Goal: Information Seeking & Learning: Learn about a topic

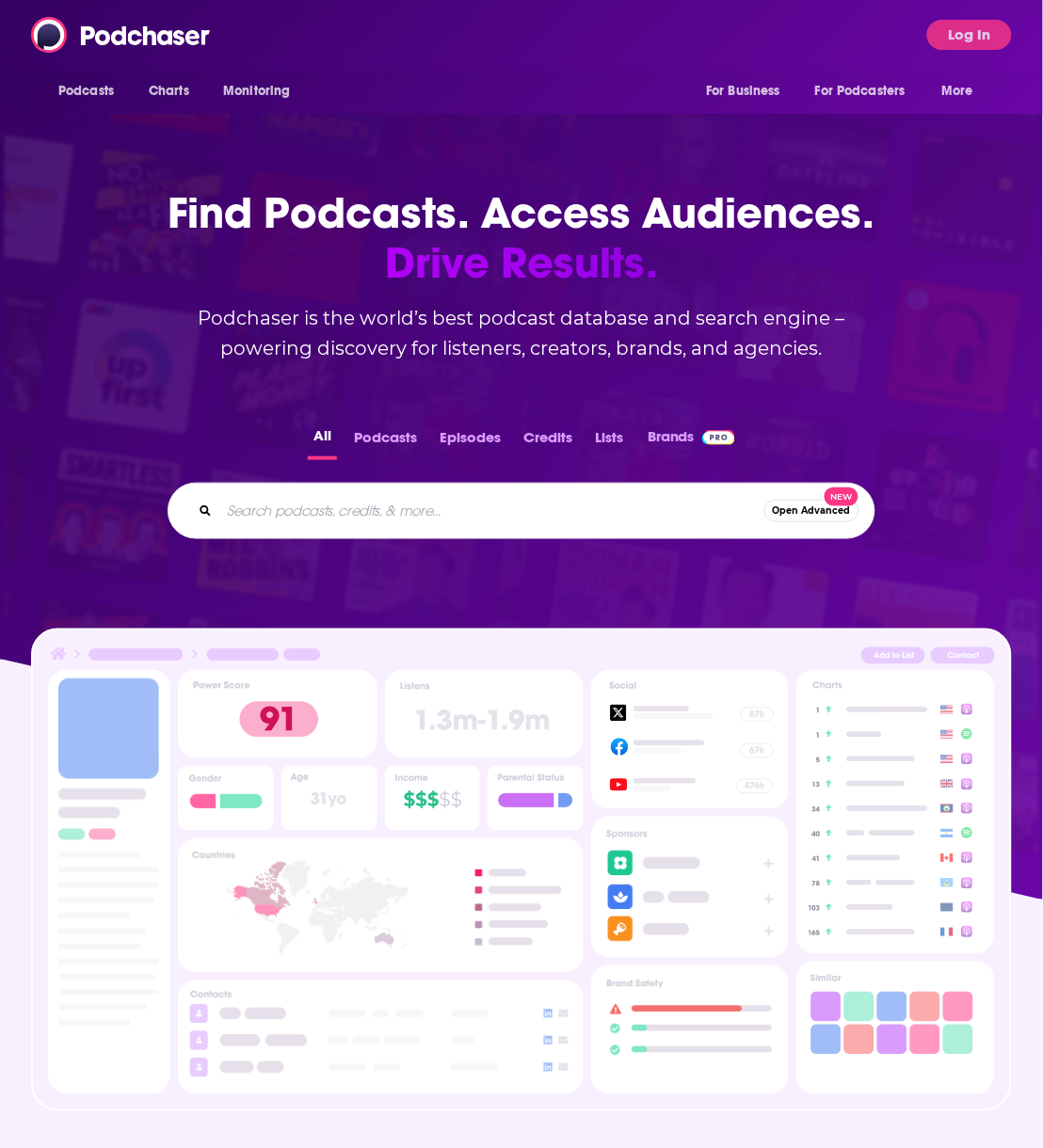
click at [321, 513] on input "Search podcasts, credits, & more..." at bounding box center [491, 511] width 545 height 30
type input "Datacentre Hawk"
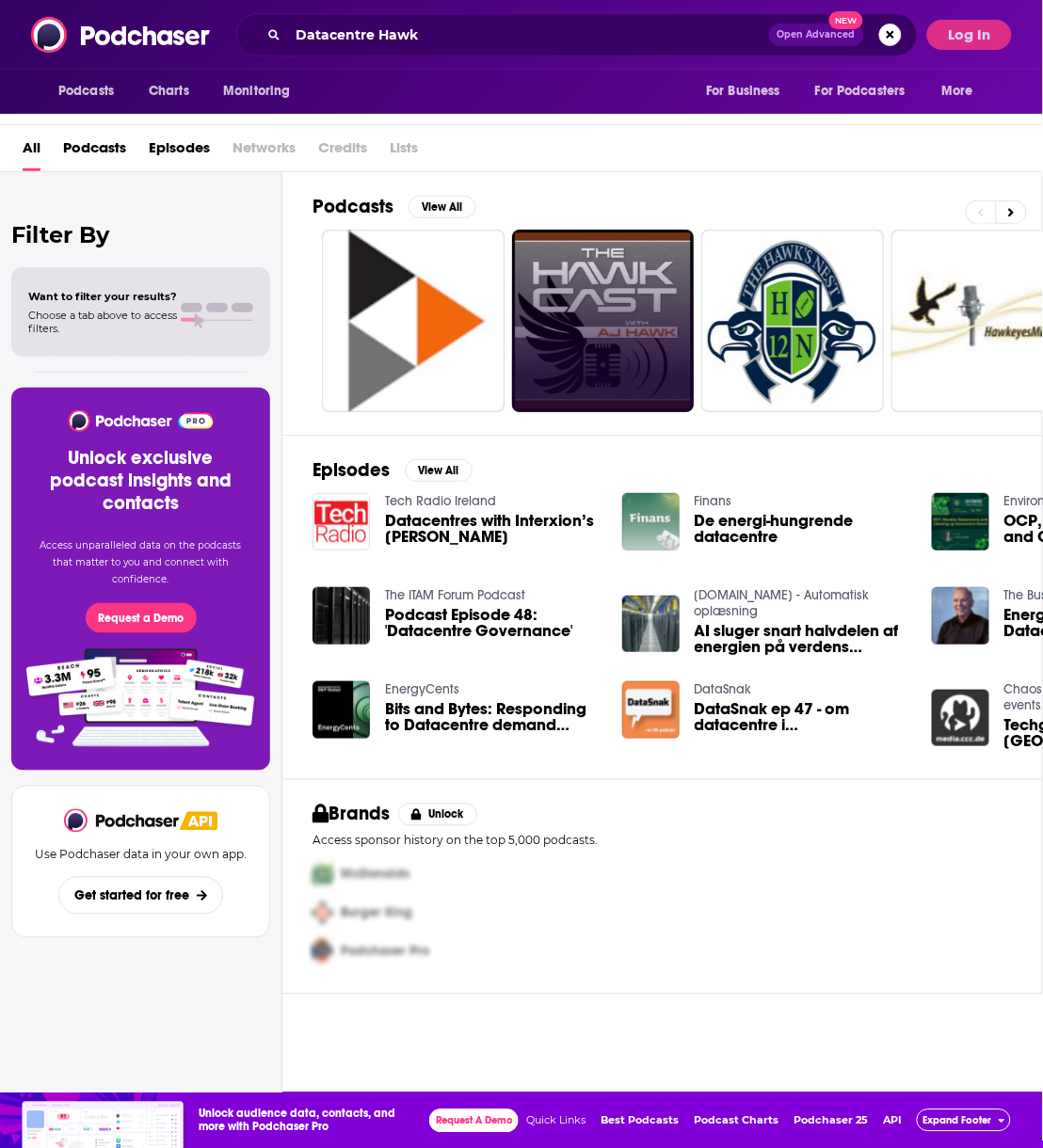
scroll to position [0, 153]
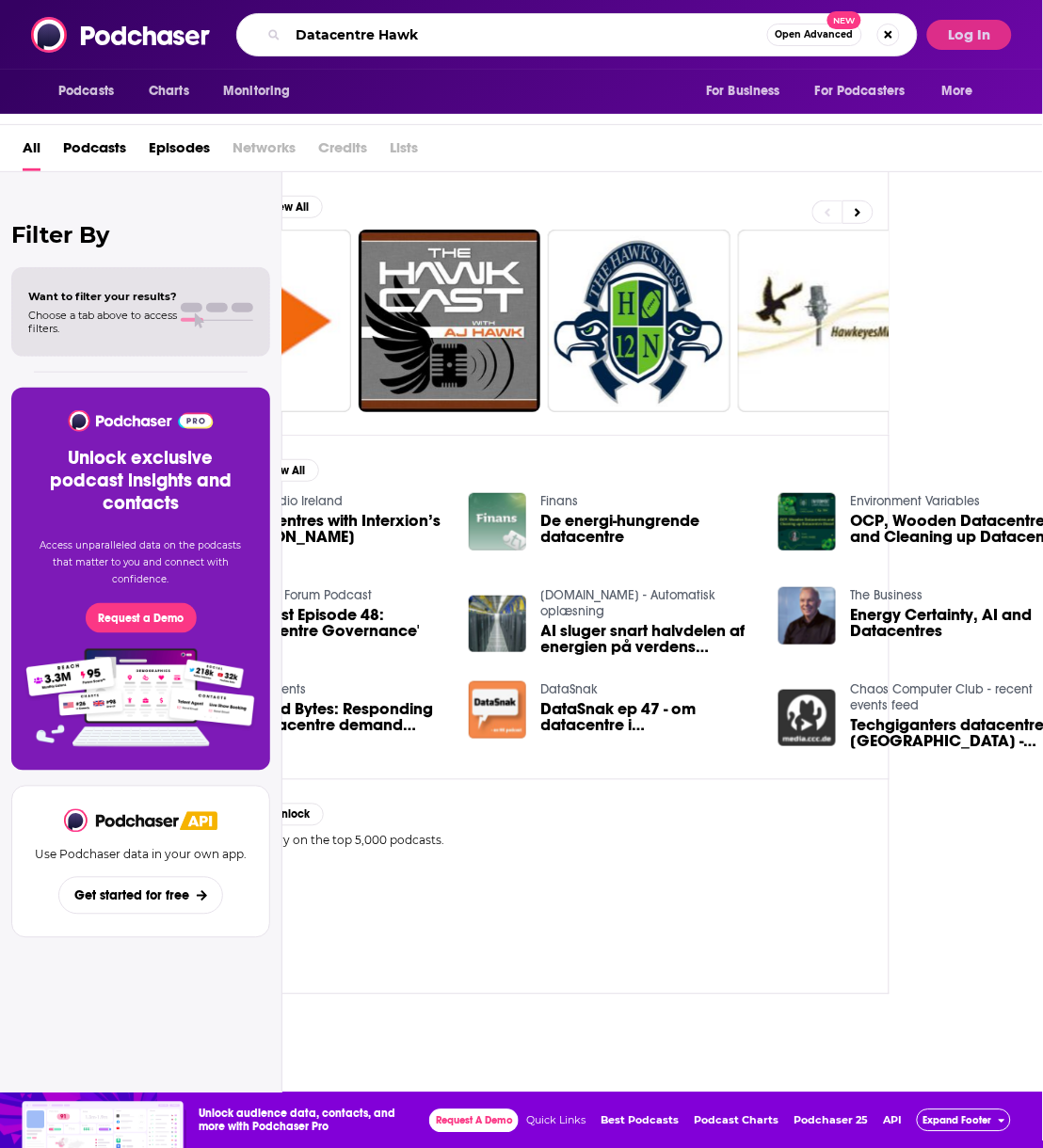
click at [378, 39] on input "Datacentre Hawk" at bounding box center [527, 35] width 478 height 30
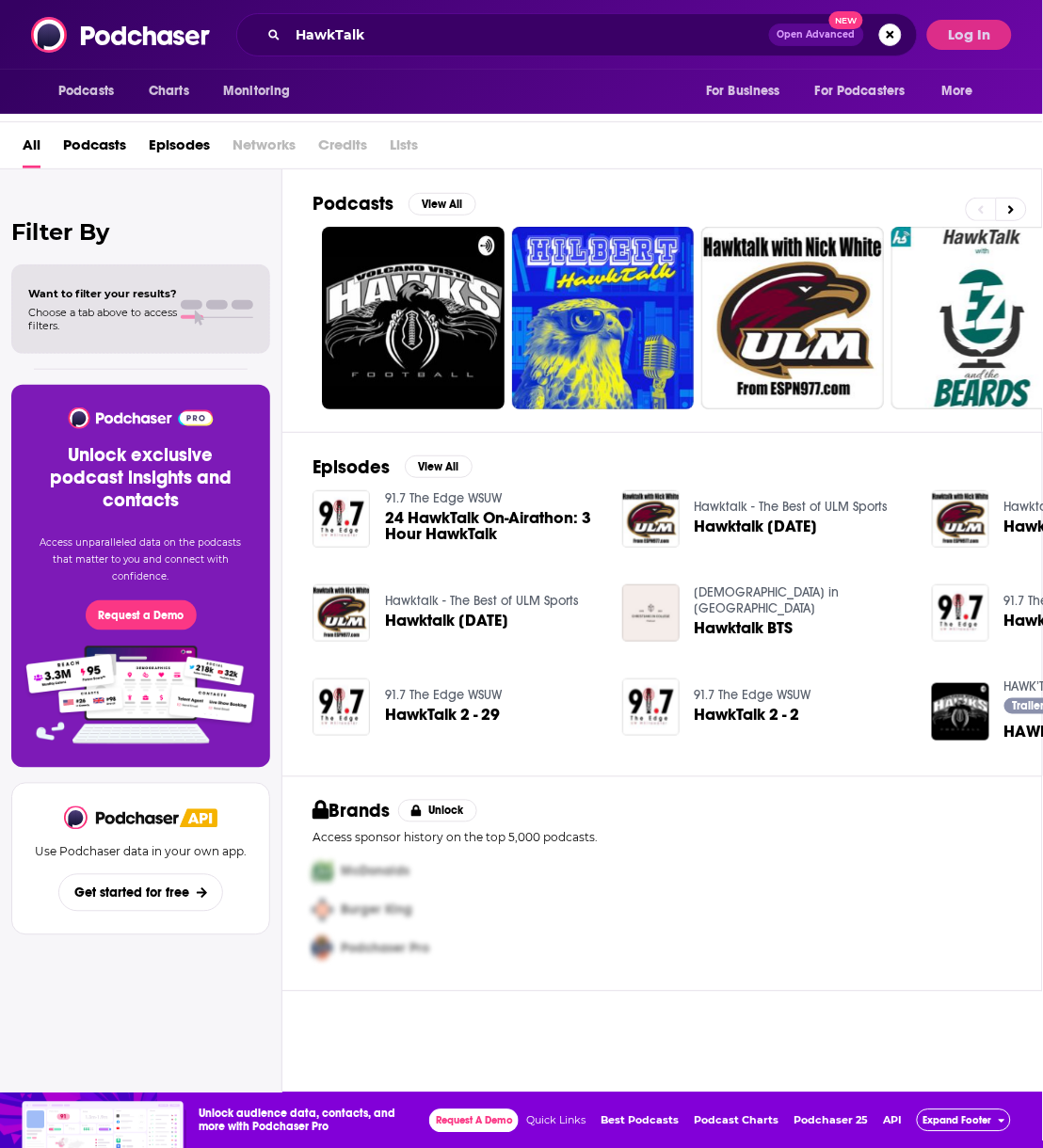
scroll to position [0, 153]
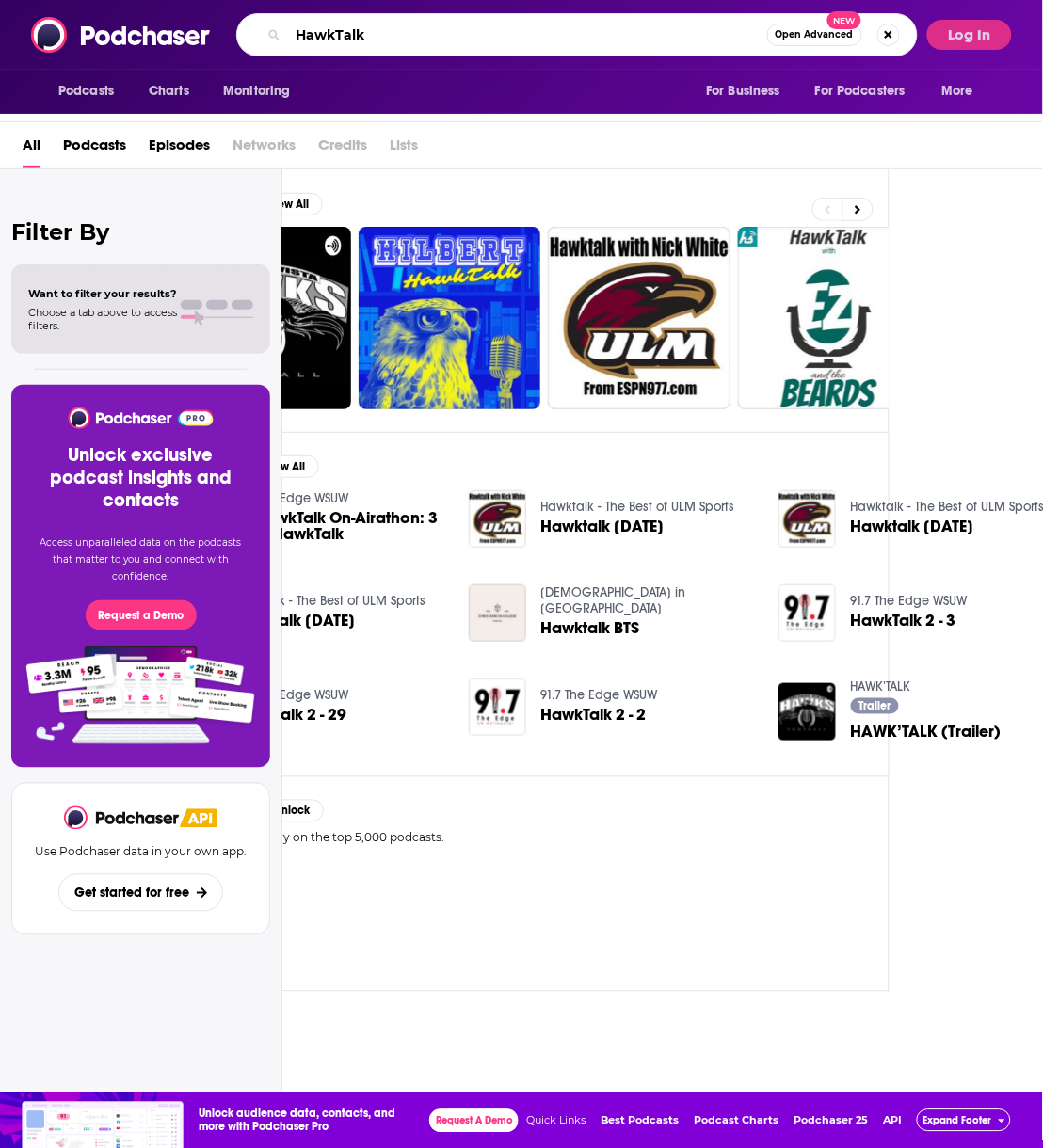
click at [482, 24] on input "HawkTalk" at bounding box center [527, 35] width 478 height 30
type input "HawkTalk data centre"
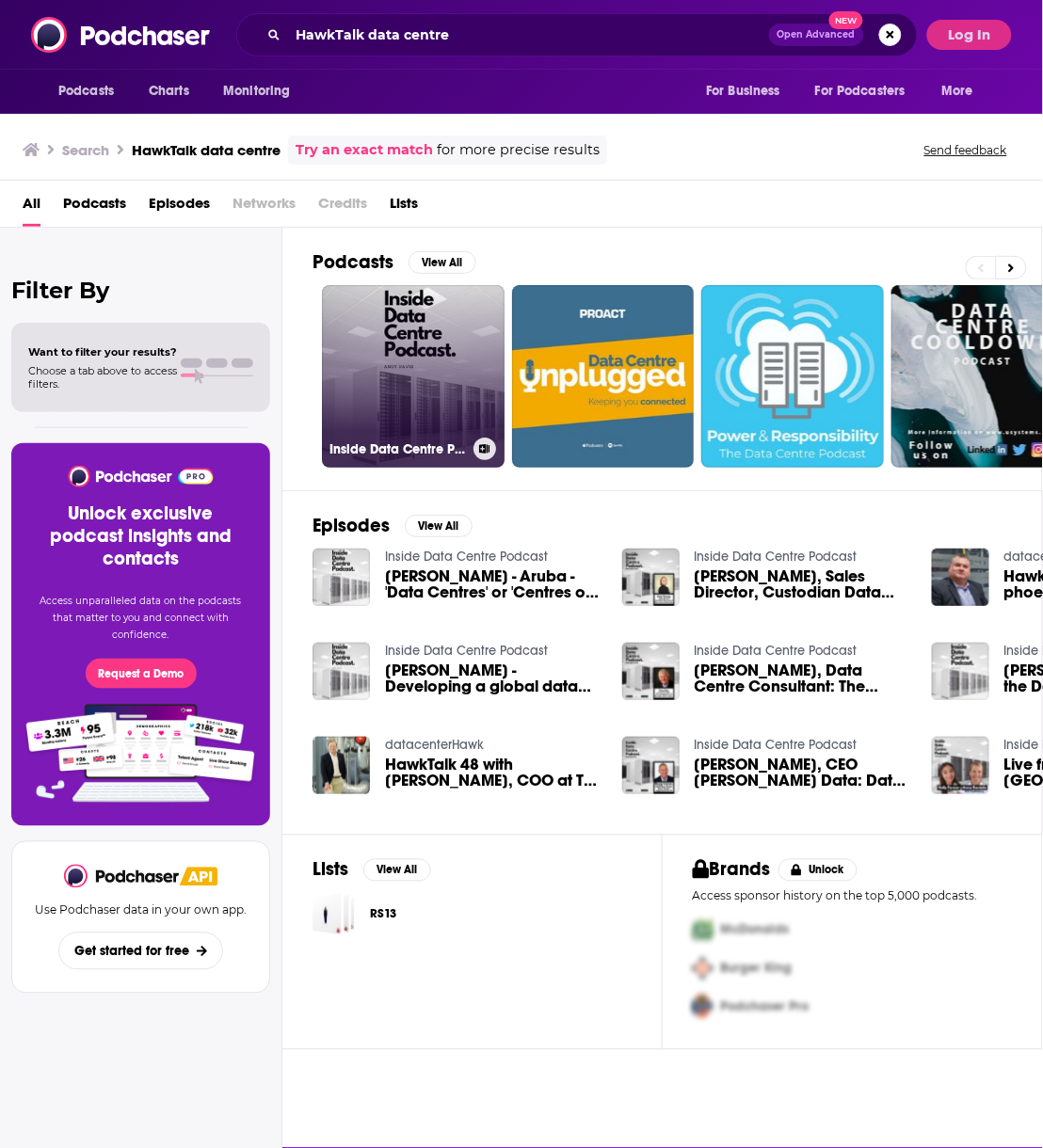
click at [436, 362] on link "Inside Data Centre Podcast" at bounding box center [413, 376] width 183 height 183
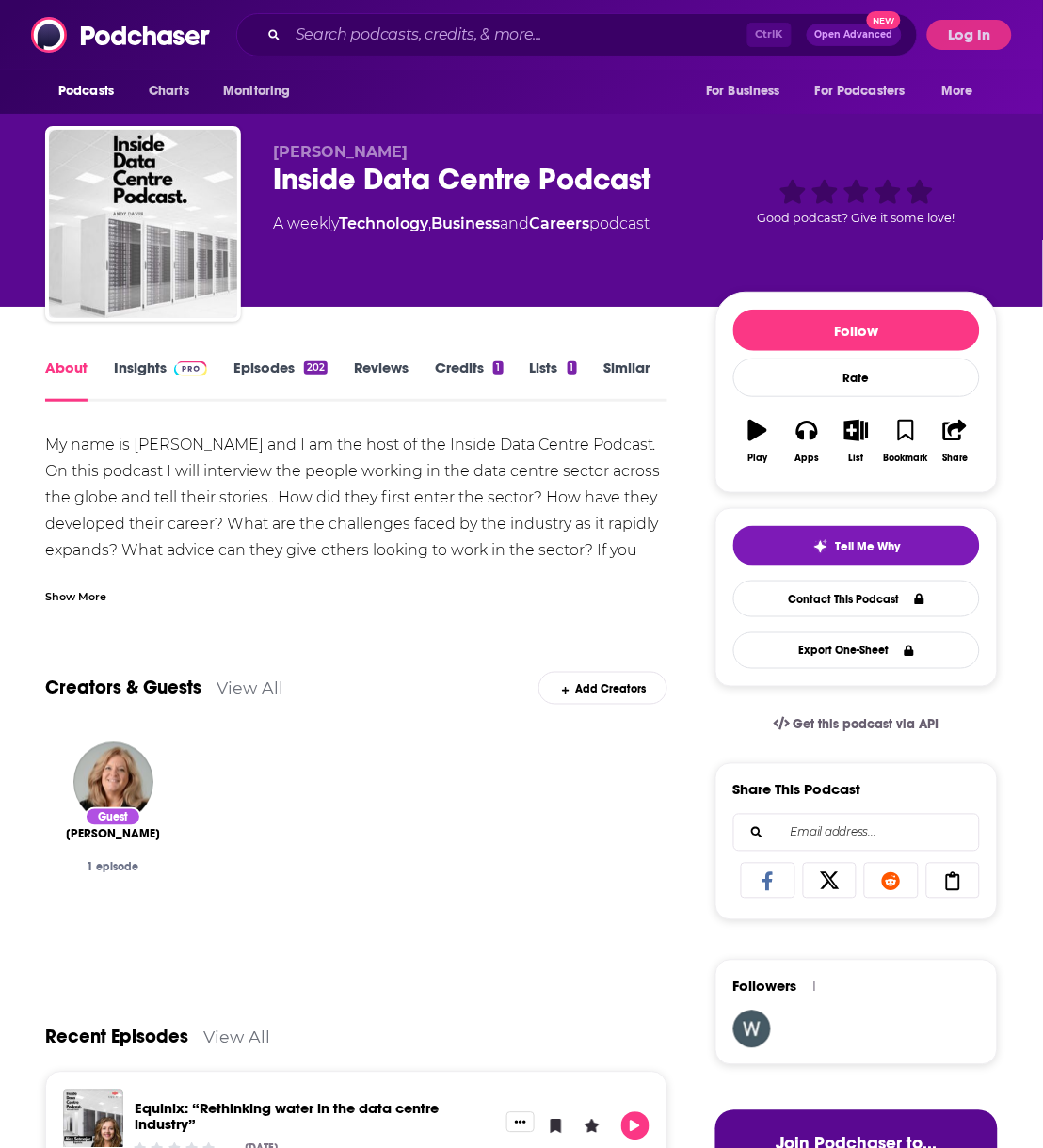
click at [58, 369] on link "About" at bounding box center [66, 381] width 43 height 44
click at [81, 594] on div "Show More" at bounding box center [76, 595] width 61 height 18
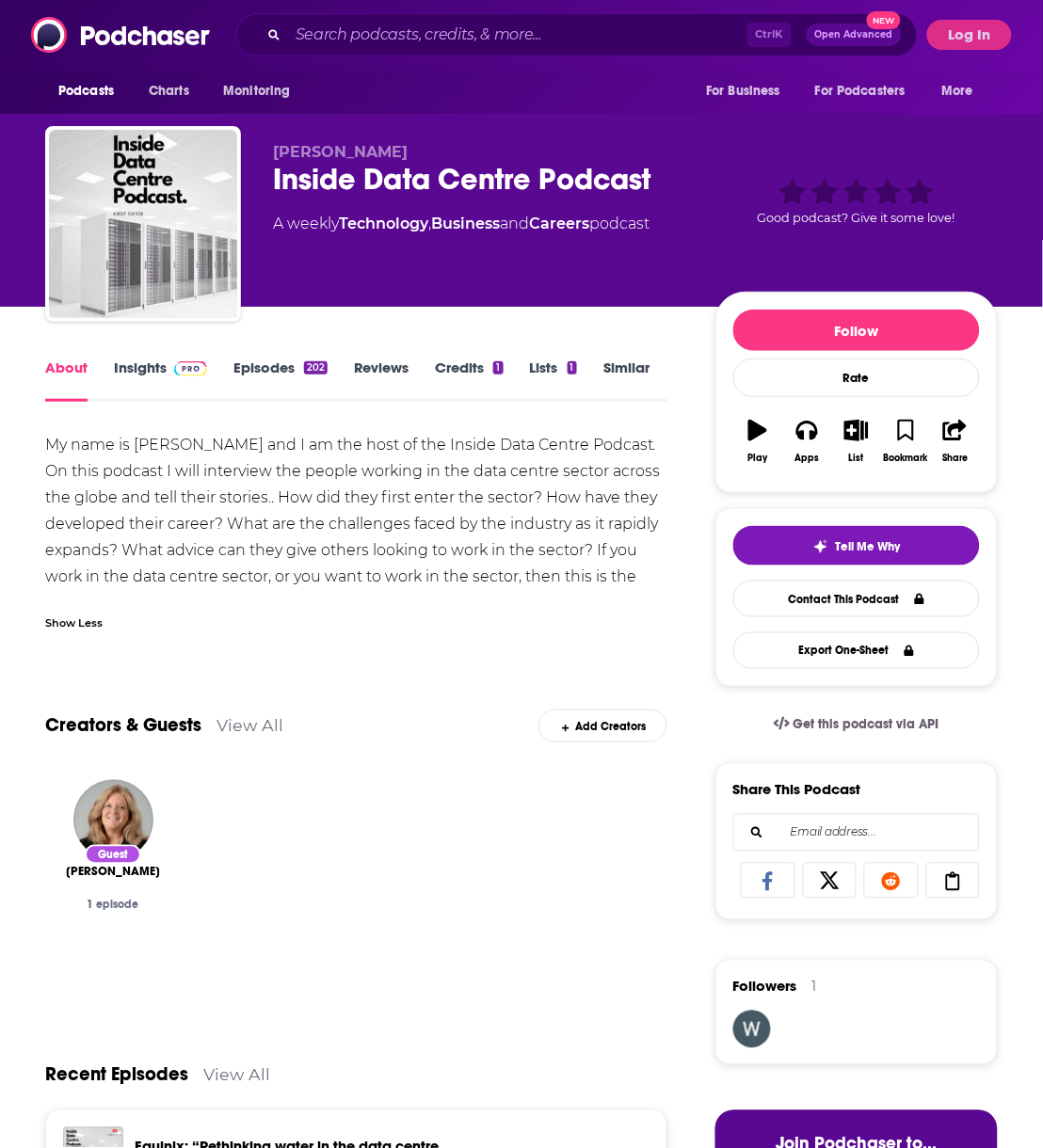
click at [404, 168] on div "Inside Data Centre Podcast" at bounding box center [478, 179] width 412 height 37
click at [166, 86] on span "Charts" at bounding box center [168, 91] width 41 height 27
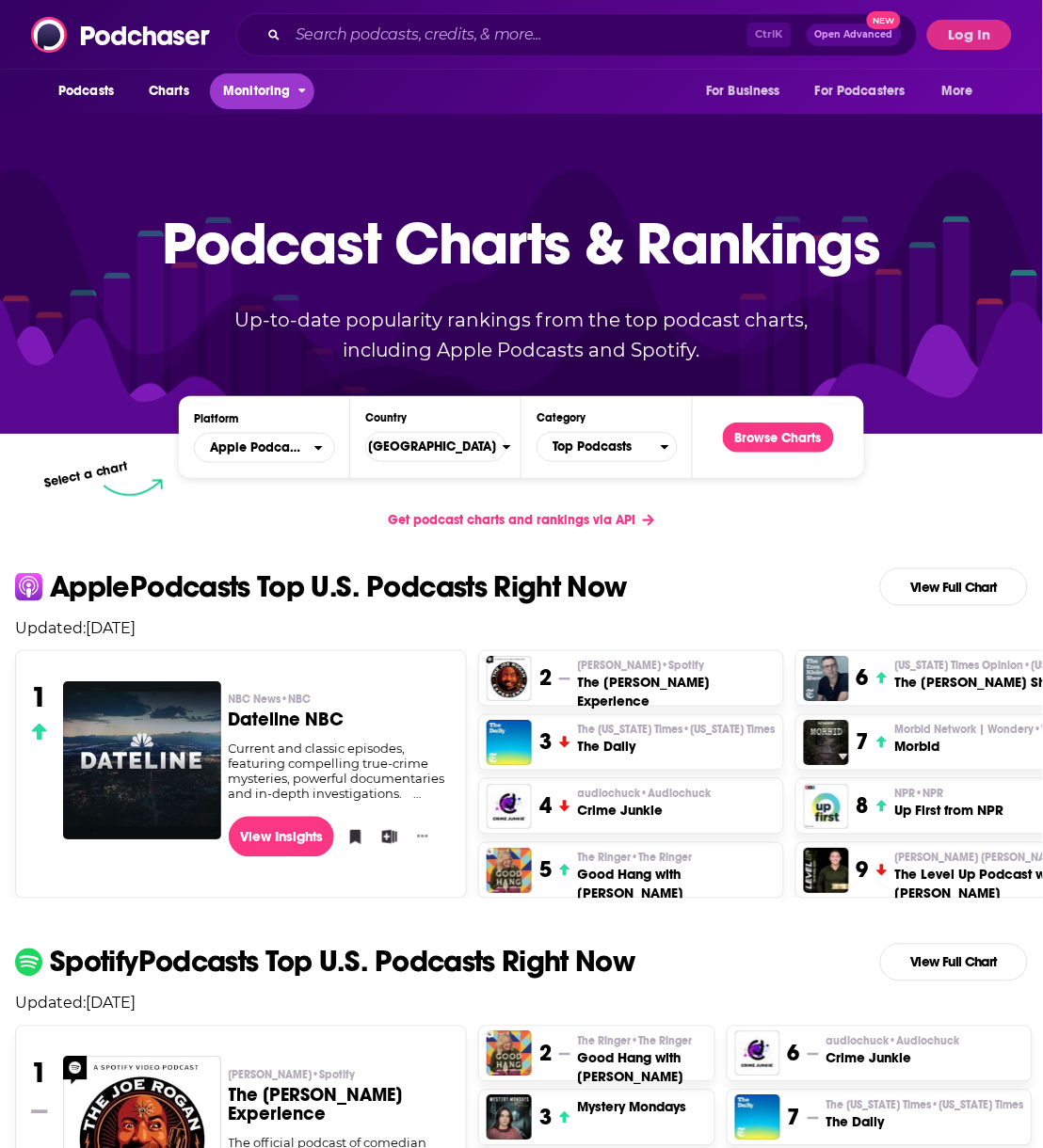
click at [261, 99] on span "Monitoring" at bounding box center [257, 91] width 67 height 27
click at [99, 88] on span "Podcasts" at bounding box center [86, 91] width 55 height 27
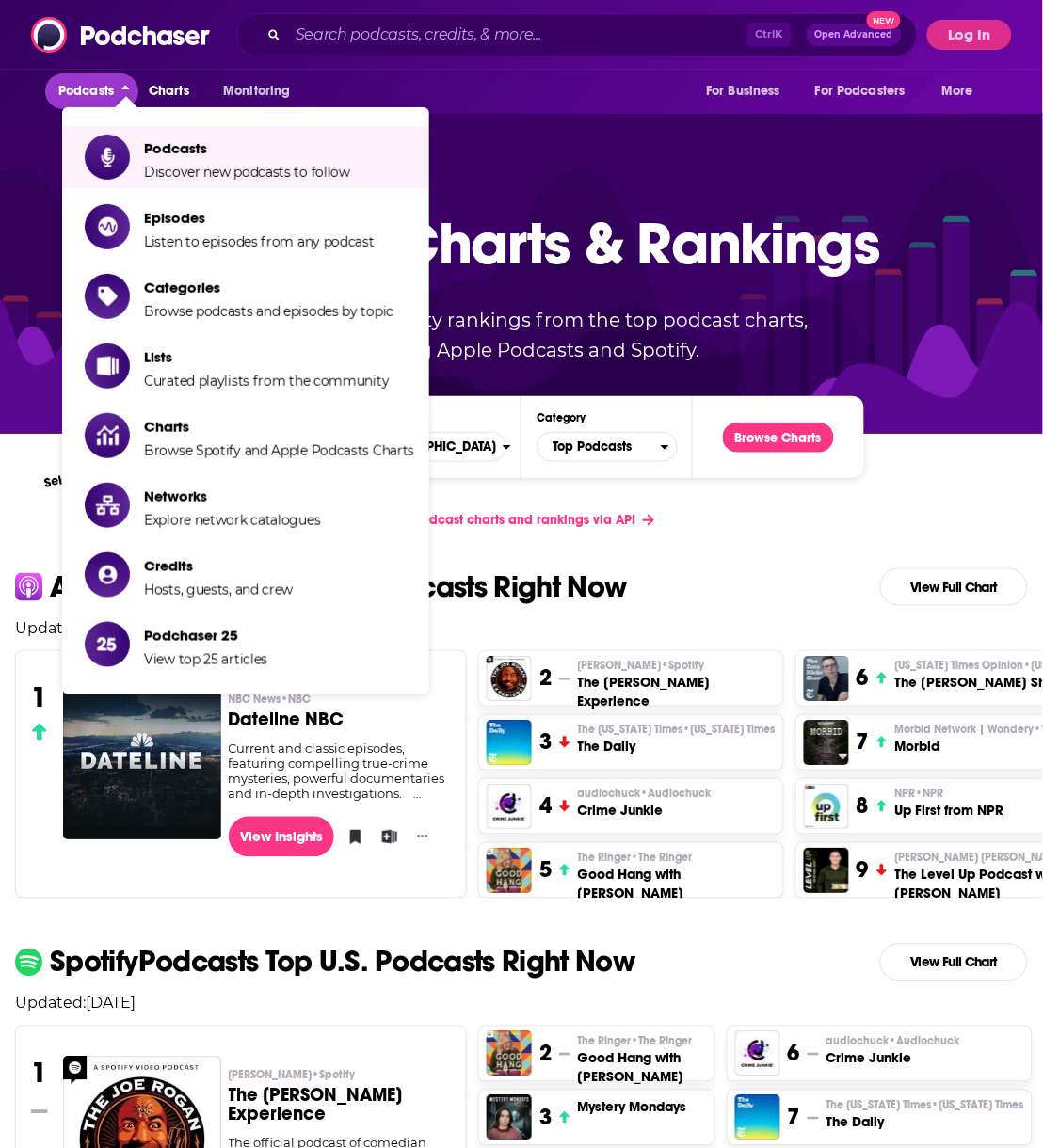
click at [631, 174] on div "Podcast Charts & Rankings Up-to-date popularity rankings from the top podcast c…" at bounding box center [522, 273] width 809 height 303
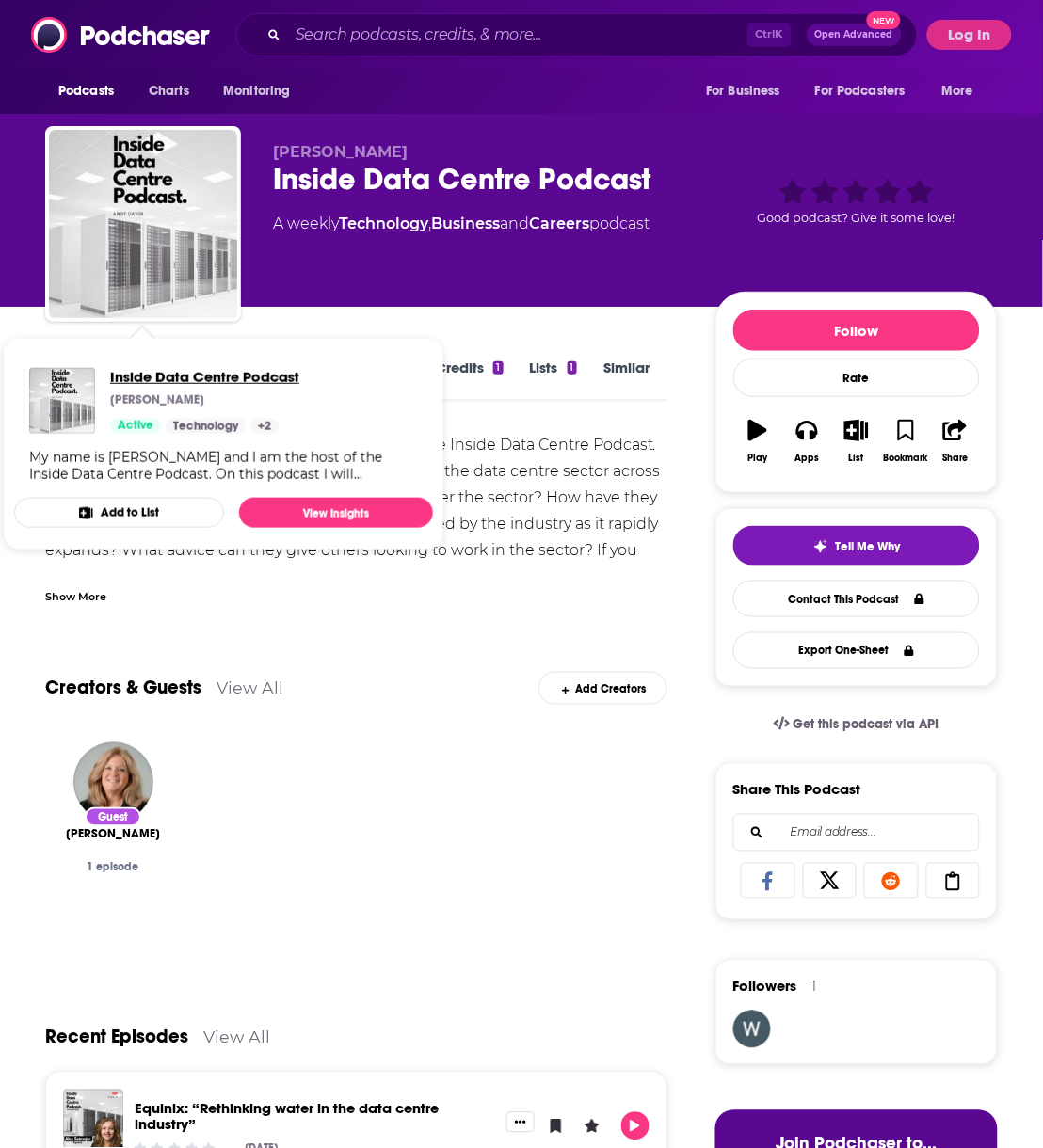
click at [188, 383] on span "Inside Data Centre Podcast" at bounding box center [204, 377] width 189 height 18
click at [346, 498] on link "View Insights" at bounding box center [336, 513] width 194 height 30
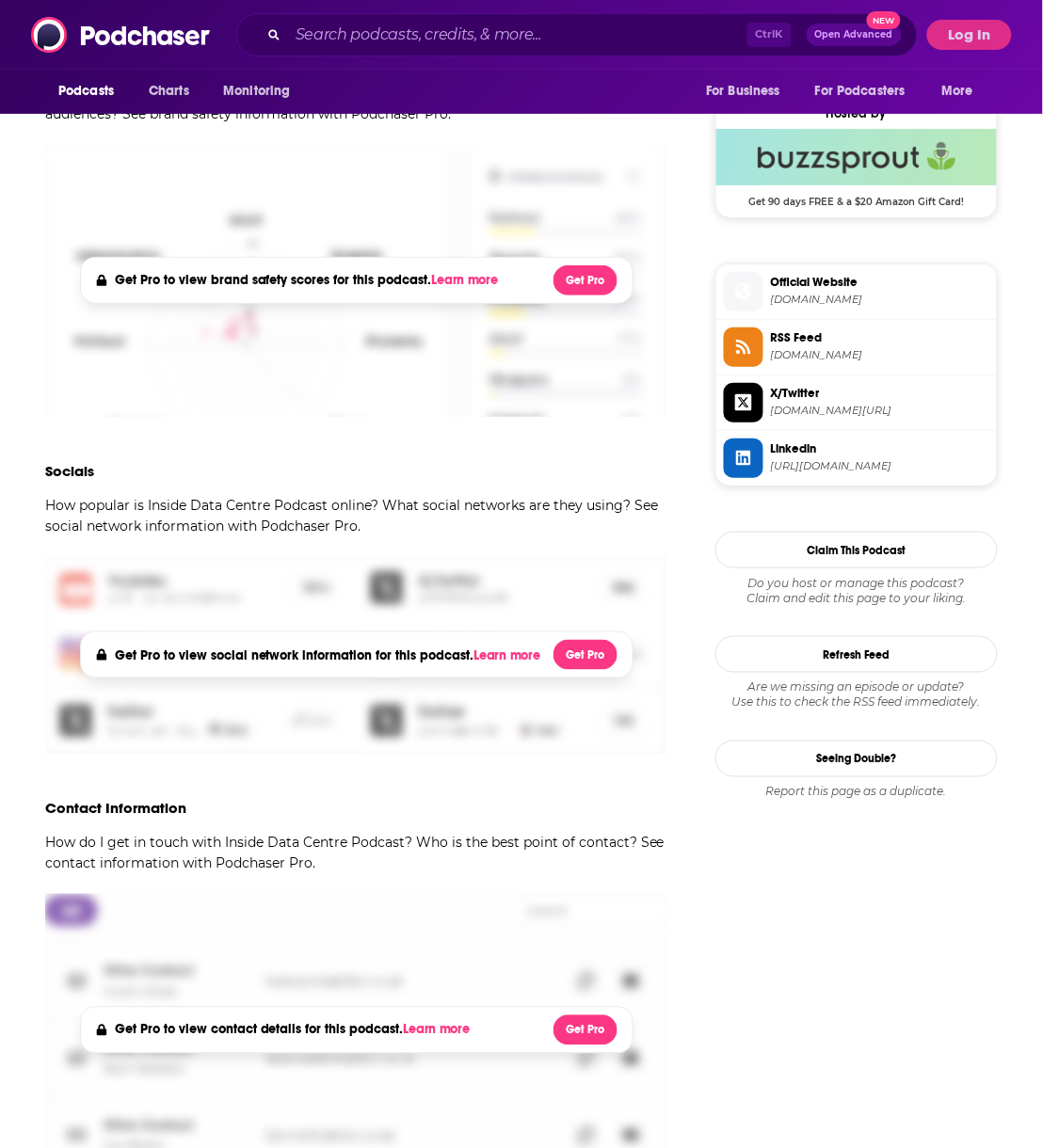
scroll to position [1286, 0]
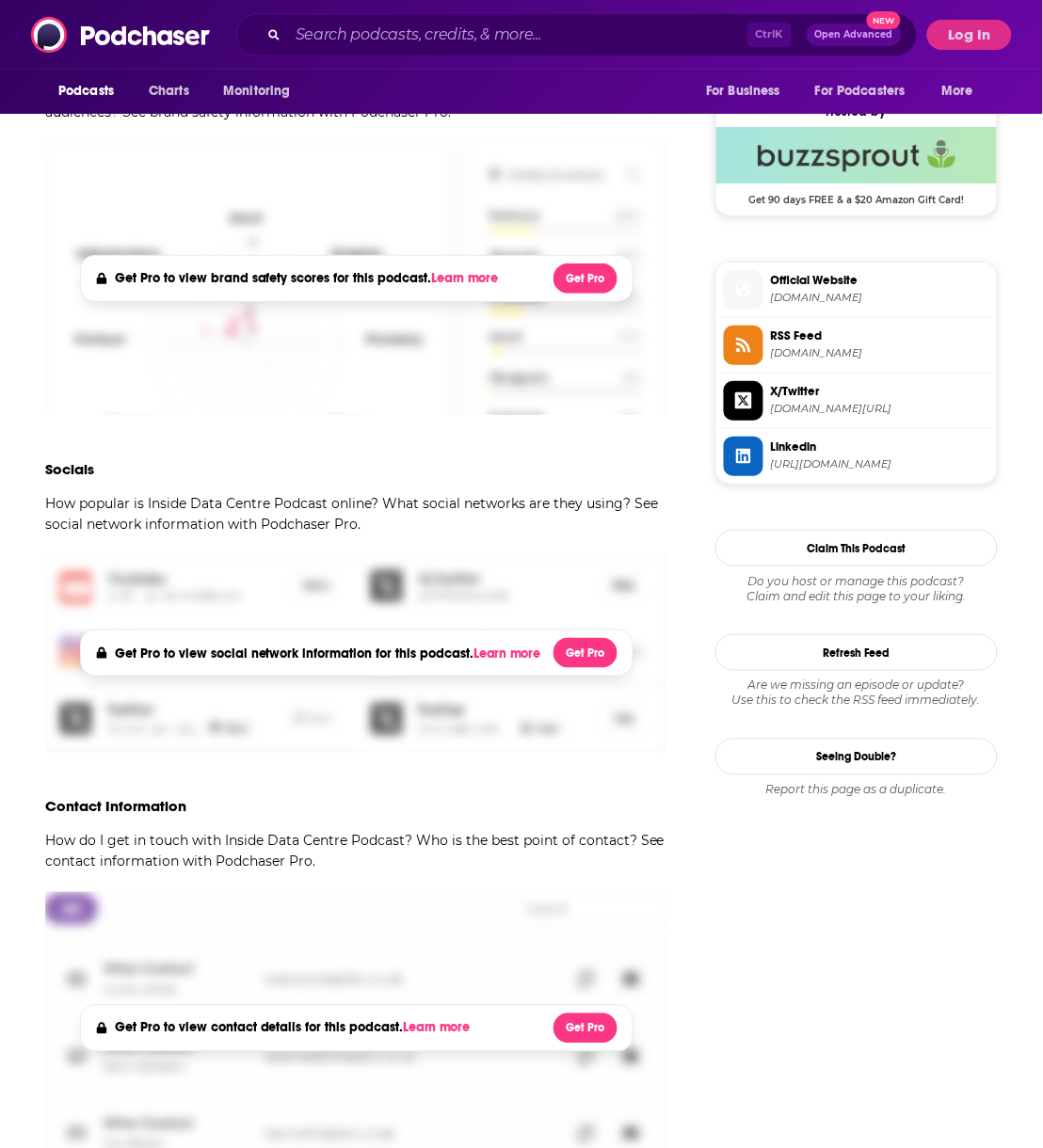
click at [999, 17] on div "Podcasts Charts Monitoring Ctrl K Open Advanced New For Business For Podcasters…" at bounding box center [521, 35] width 1043 height 69
click at [978, 24] on button "Log In" at bounding box center [970, 35] width 85 height 30
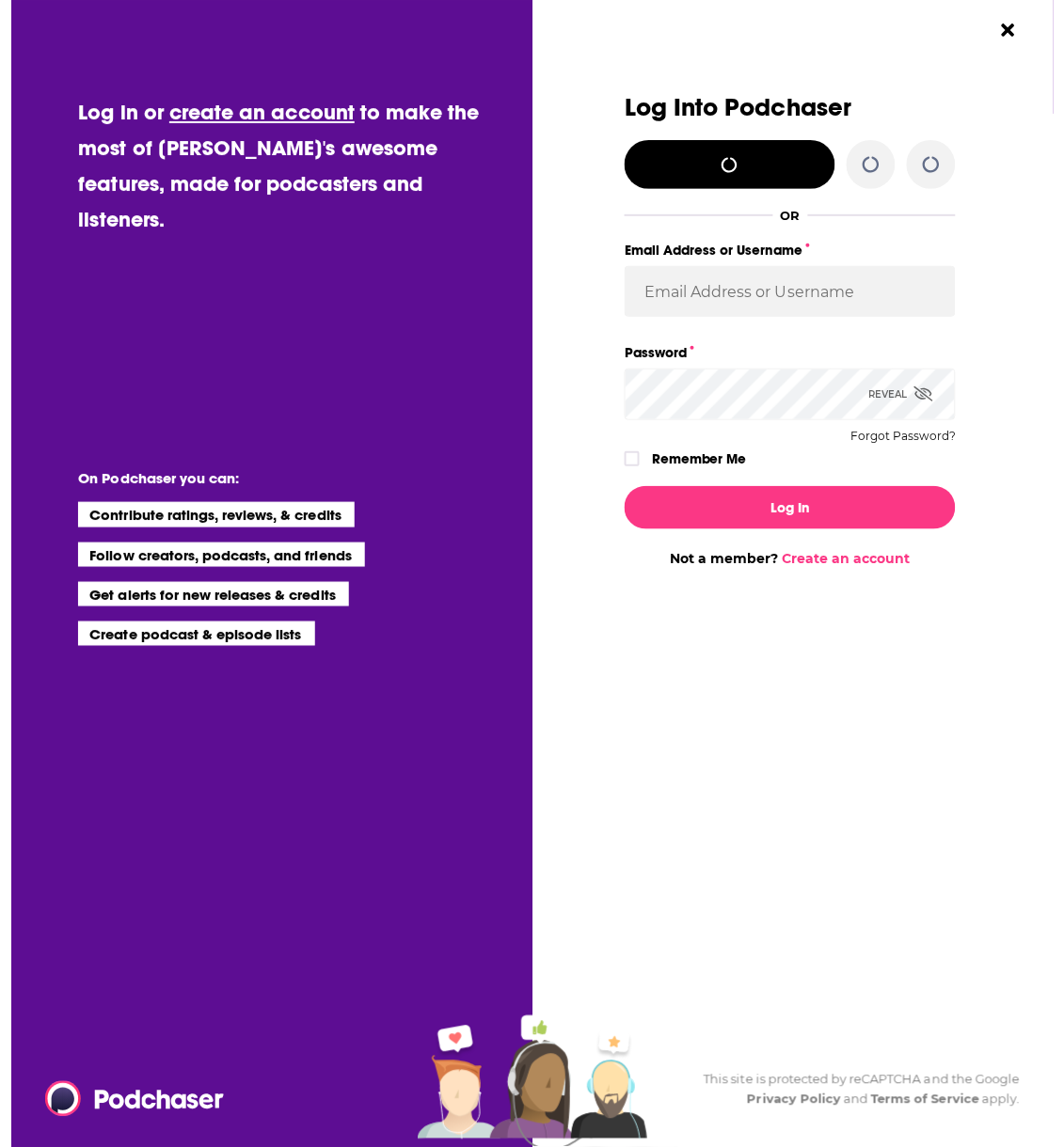
scroll to position [0, 0]
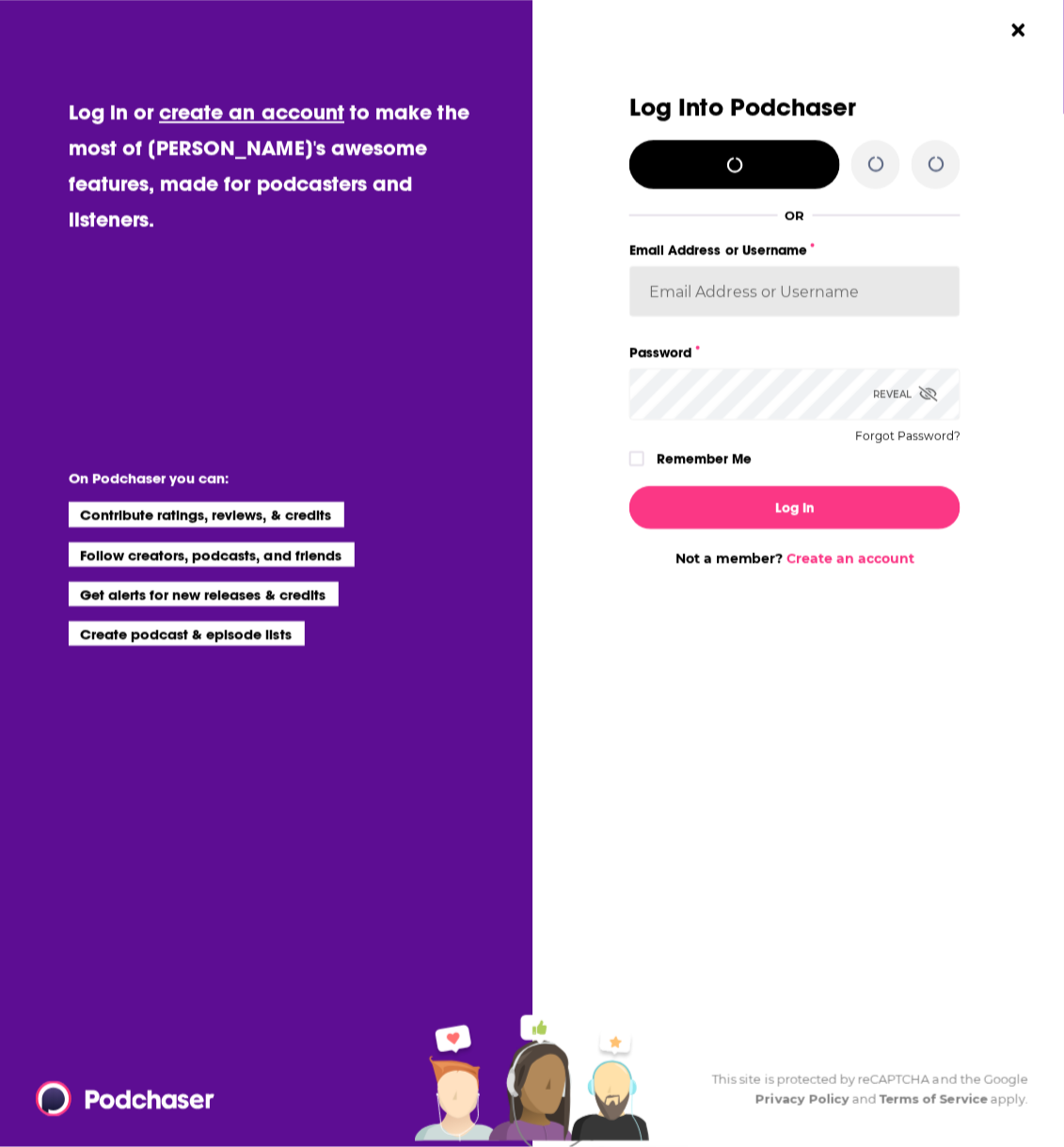
type input "AlkaNara"
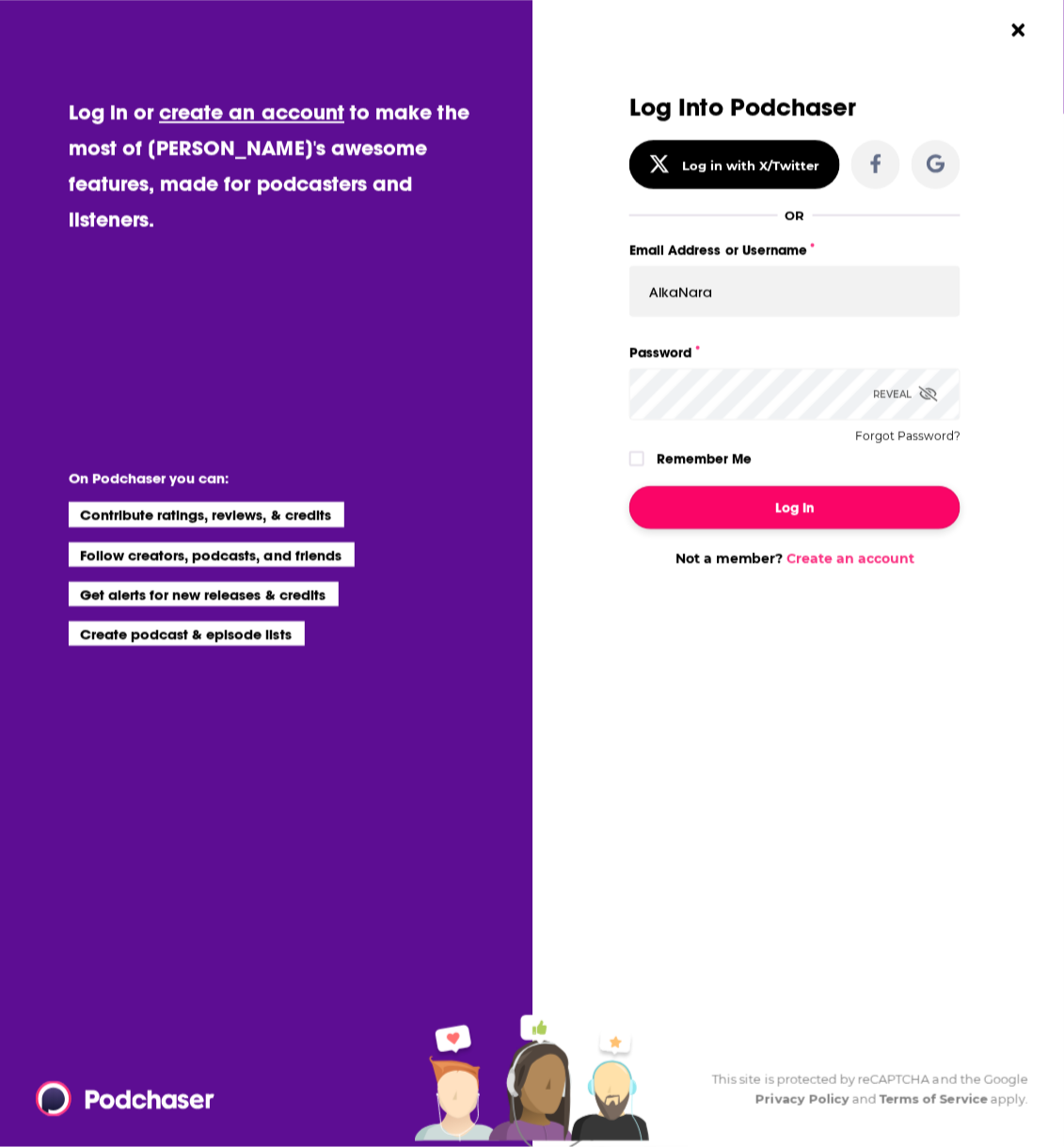
click at [767, 507] on button "Log In" at bounding box center [794, 508] width 331 height 43
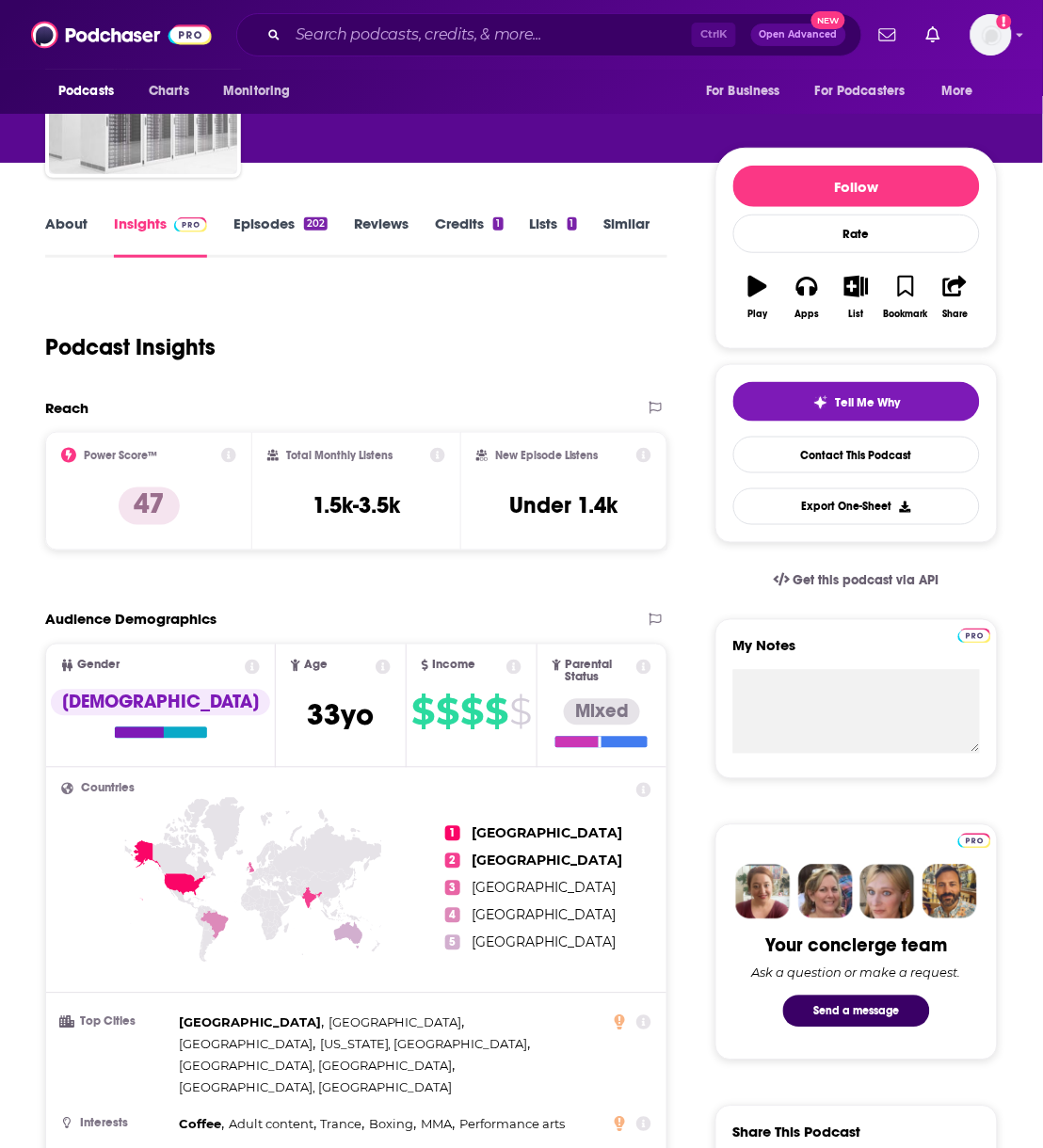
scroll to position [142, 0]
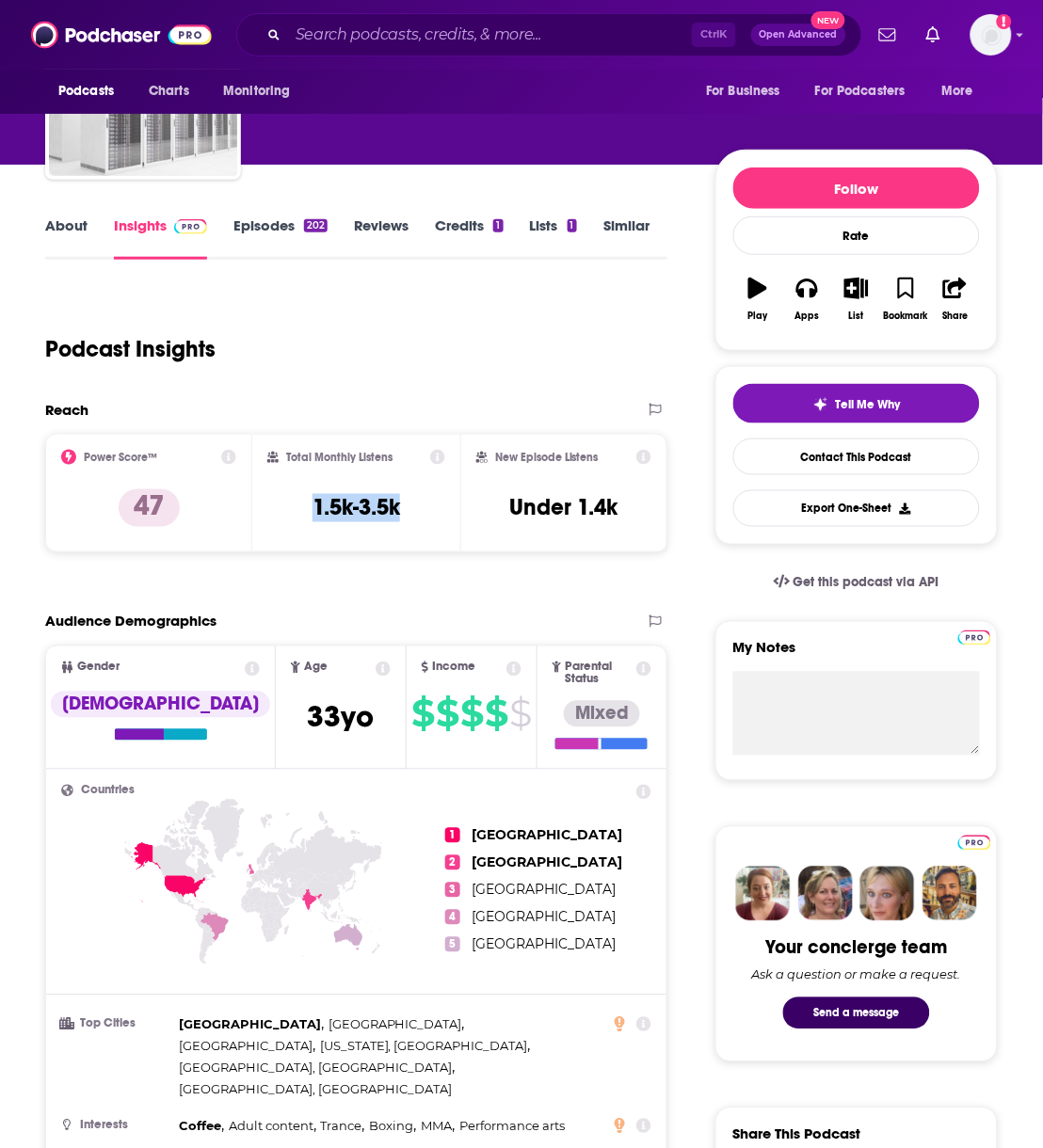
drag, startPoint x: 425, startPoint y: 507, endPoint x: 269, endPoint y: 511, distance: 156.1
click at [269, 511] on div "Total Monthly Listens 1.5k-3.5k" at bounding box center [355, 493] width 177 height 87
copy h3 "1.5k-3.5k"
